Goal: Transaction & Acquisition: Purchase product/service

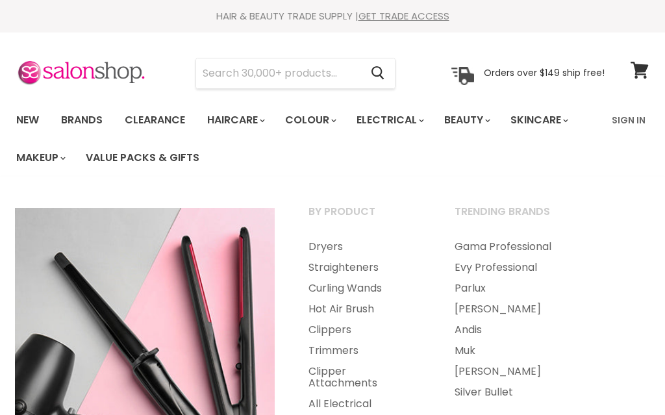
select select "created-descending"
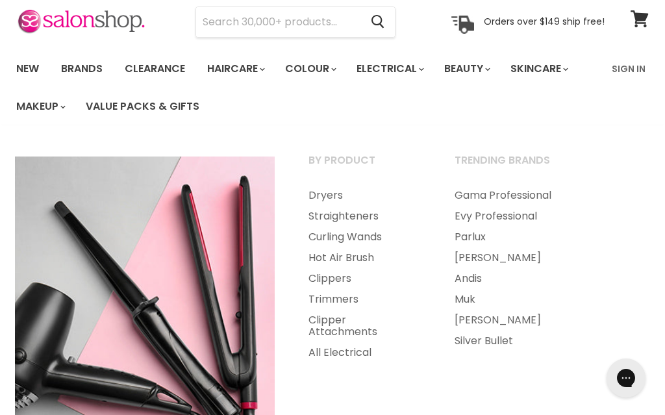
scroll to position [51, 0]
click at [340, 353] on link "All Electrical" at bounding box center [364, 353] width 144 height 21
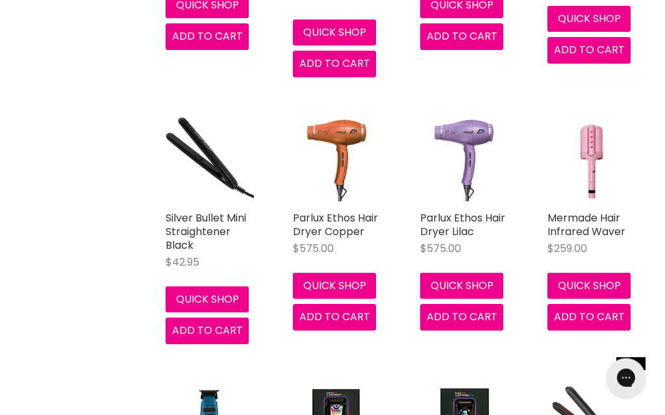
scroll to position [2586, 0]
click at [610, 210] on link "Mermade Hair Infrared Waver" at bounding box center [586, 224] width 78 height 29
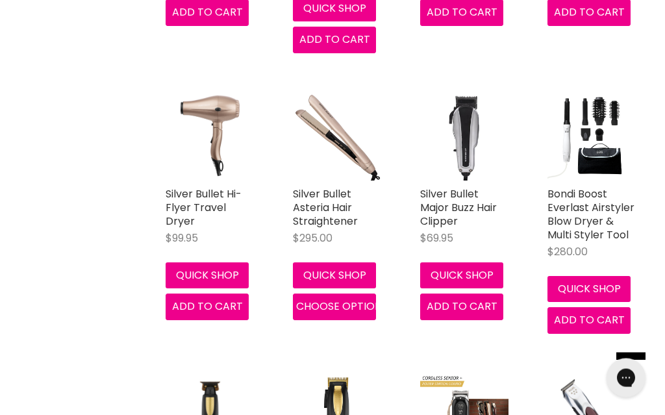
scroll to position [6307, 0]
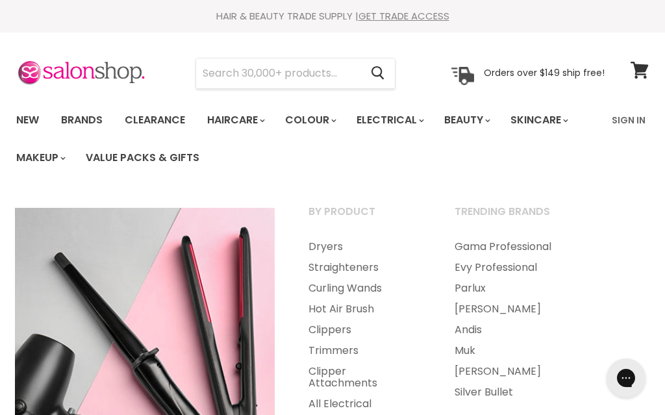
click at [371, 270] on link "Straighteners" at bounding box center [364, 267] width 144 height 21
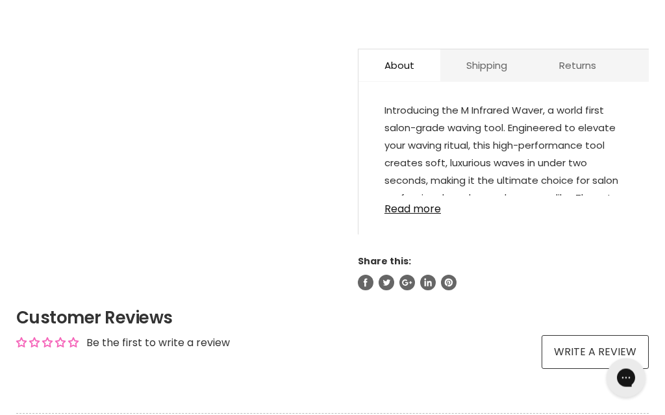
scroll to position [694, 0]
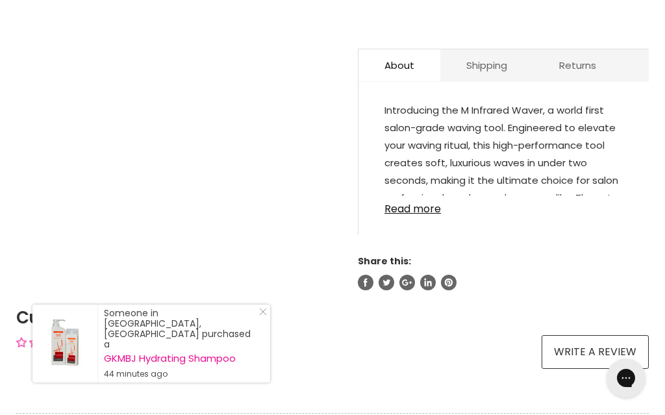
click at [423, 215] on link "Read more" at bounding box center [503, 204] width 238 height 19
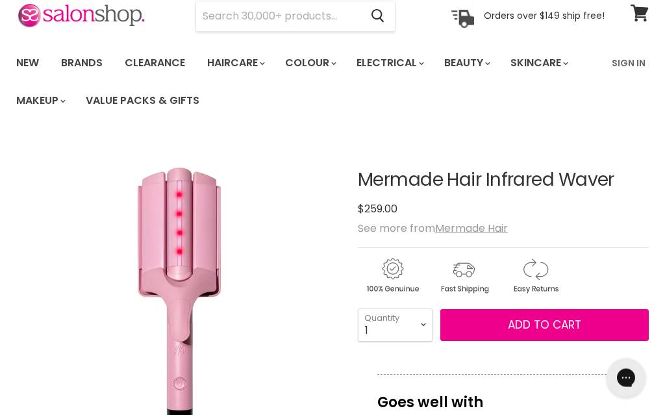
scroll to position [0, 0]
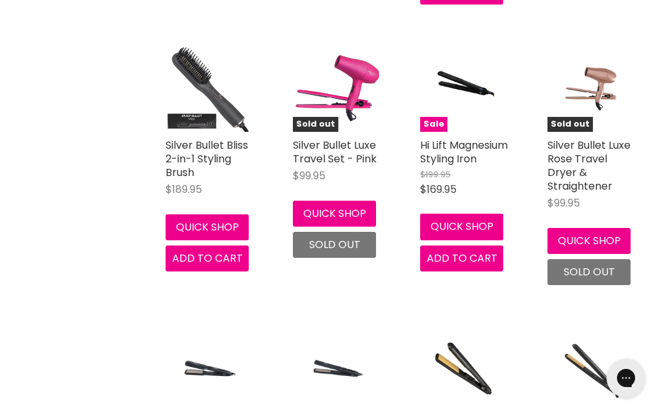
scroll to position [1748, 0]
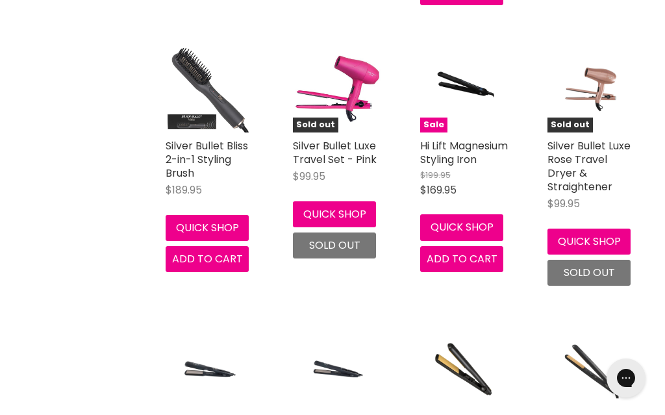
click at [216, 160] on link "Silver Bullet Bliss 2-in-1 Styling Brush" at bounding box center [207, 159] width 82 height 42
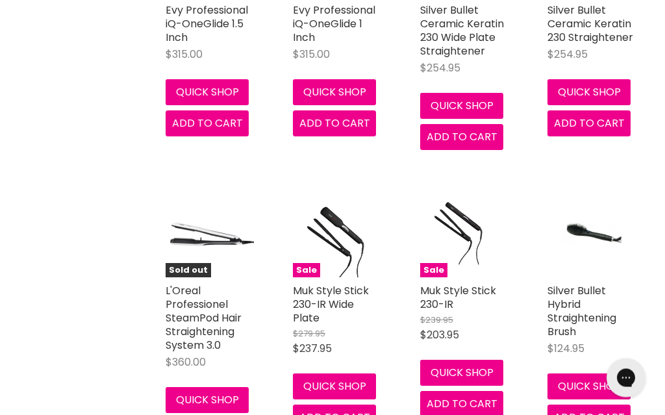
scroll to position [2164, 0]
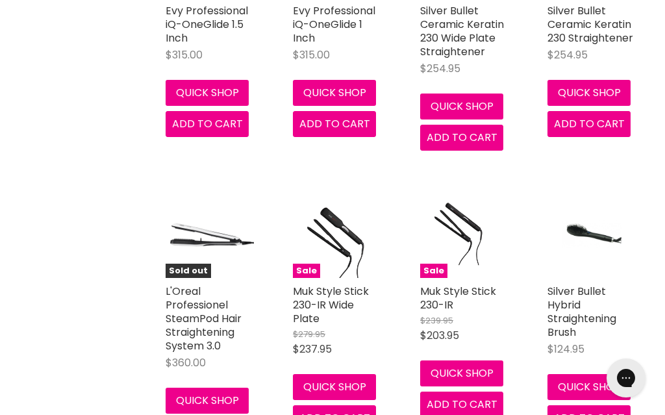
click at [594, 309] on link "Silver Bullet Hybrid Straightening Brush" at bounding box center [581, 312] width 69 height 56
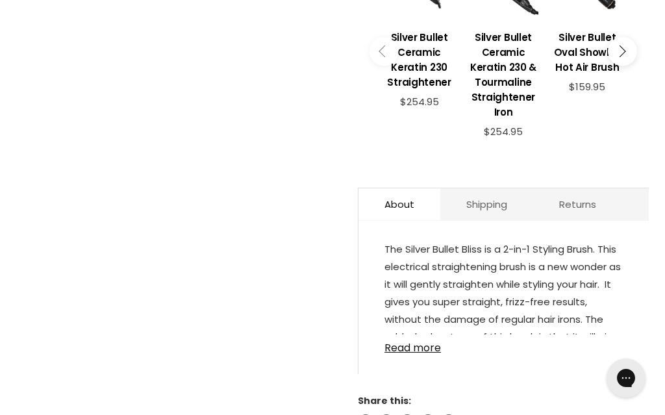
scroll to position [673, 0]
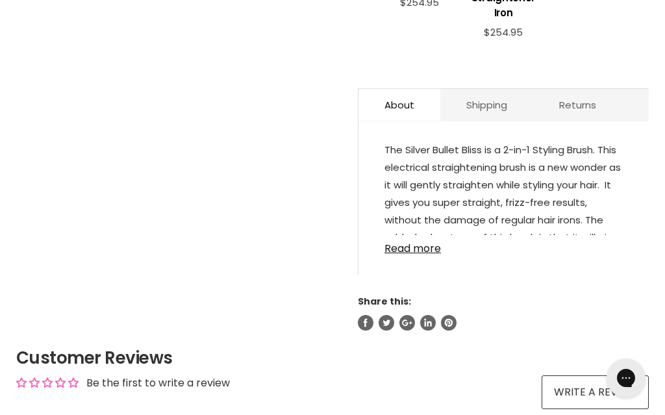
click at [416, 255] on link "Read more" at bounding box center [503, 244] width 238 height 19
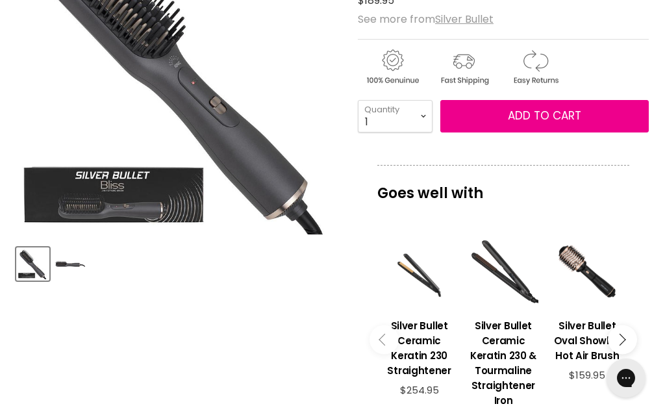
scroll to position [282, 0]
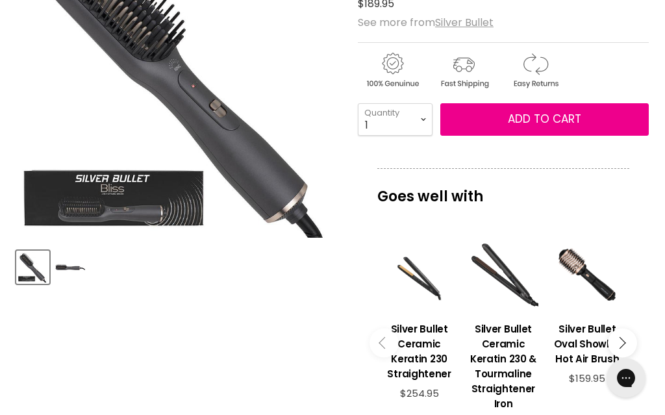
click at [176, 195] on img "Silver Bullet Bliss 2-in-1 Styling Brush image. Click or Scroll to Zoom." at bounding box center [179, 75] width 326 height 326
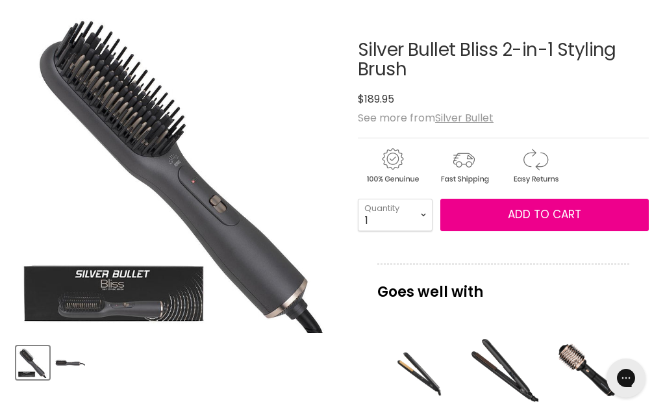
scroll to position [211, 0]
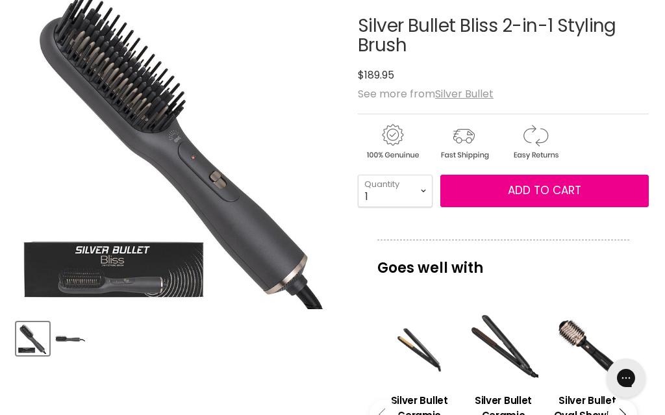
click at [79, 340] on img "Product thumbnails" at bounding box center [70, 338] width 31 height 31
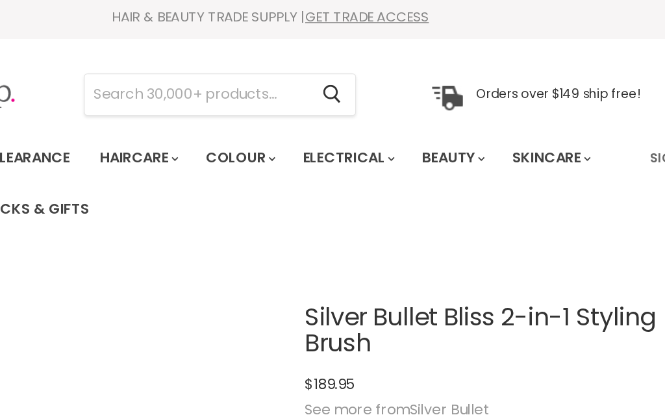
scroll to position [3, 0]
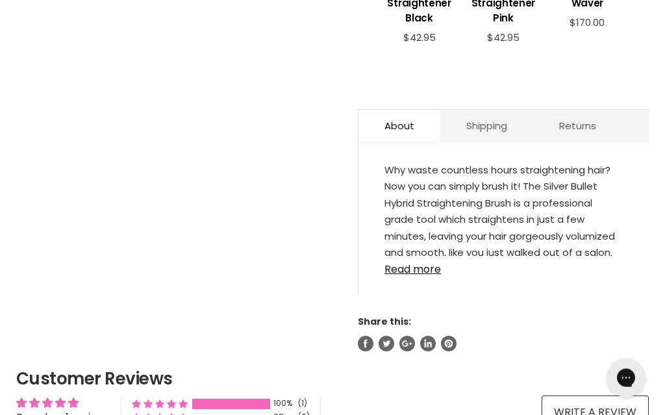
scroll to position [653, 0]
click at [427, 275] on link "Read more" at bounding box center [503, 265] width 238 height 19
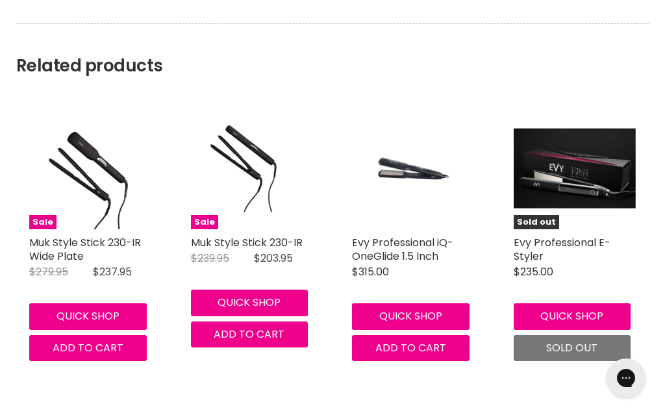
scroll to position [1583, 0]
